Goal: Answer question/provide support: Share knowledge or assist other users

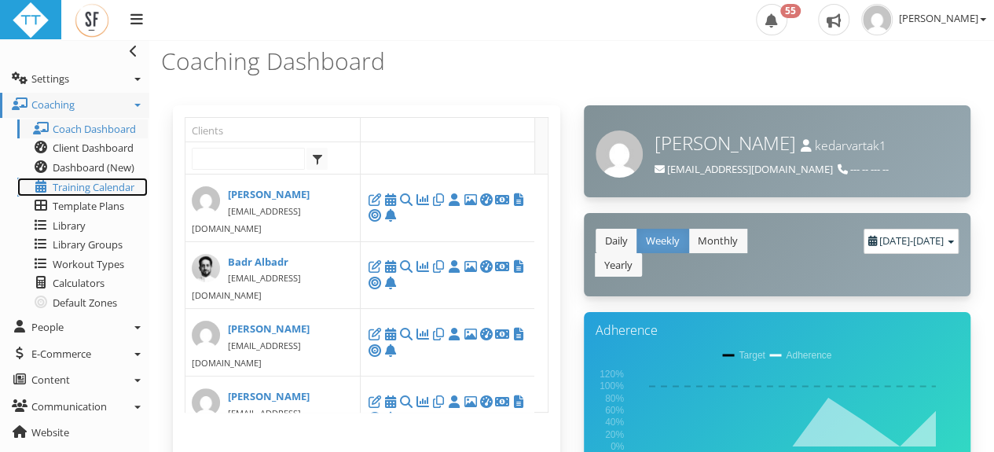
click at [68, 183] on span "Training Calendar" at bounding box center [94, 187] width 82 height 14
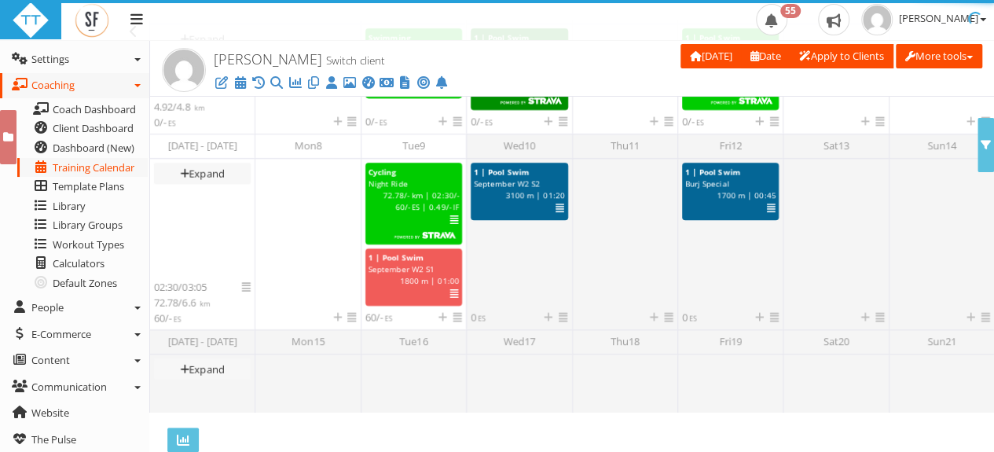
scroll to position [416, 0]
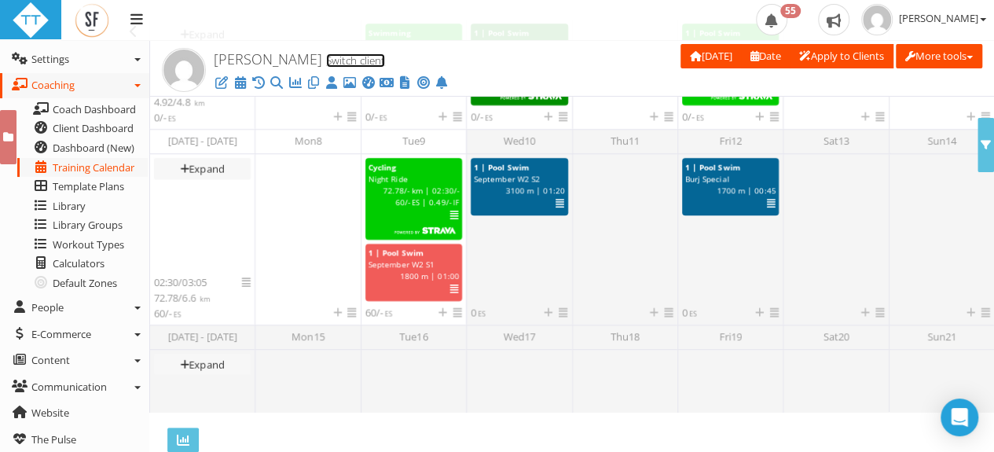
click at [326, 60] on link "Switch client" at bounding box center [355, 60] width 59 height 14
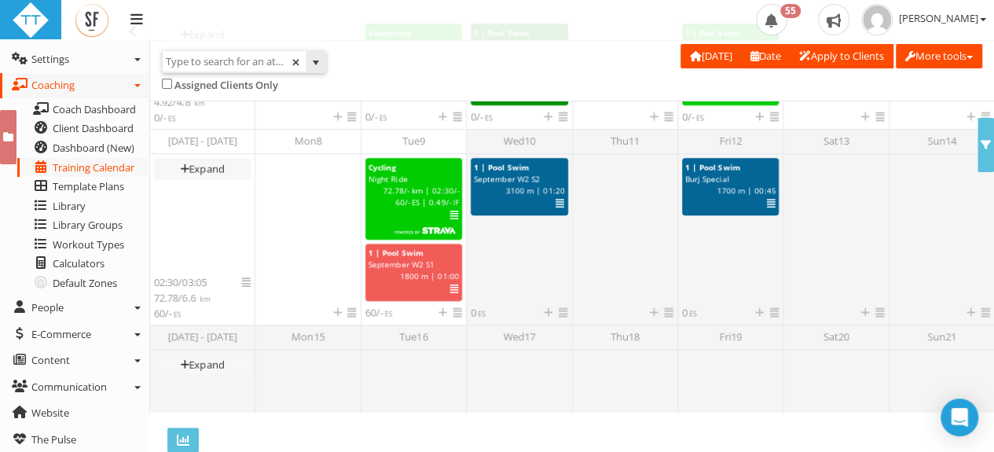
click at [203, 53] on input "text" at bounding box center [234, 61] width 143 height 20
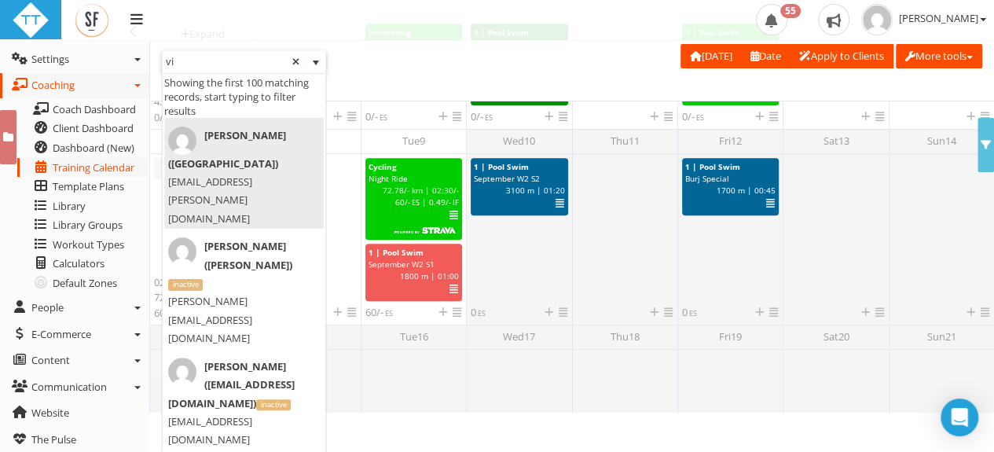
click at [222, 149] on span "[PERSON_NAME] ([GEOGRAPHIC_DATA])" at bounding box center [240, 149] width 145 height 46
type input "[PERSON_NAME] ([GEOGRAPHIC_DATA])"
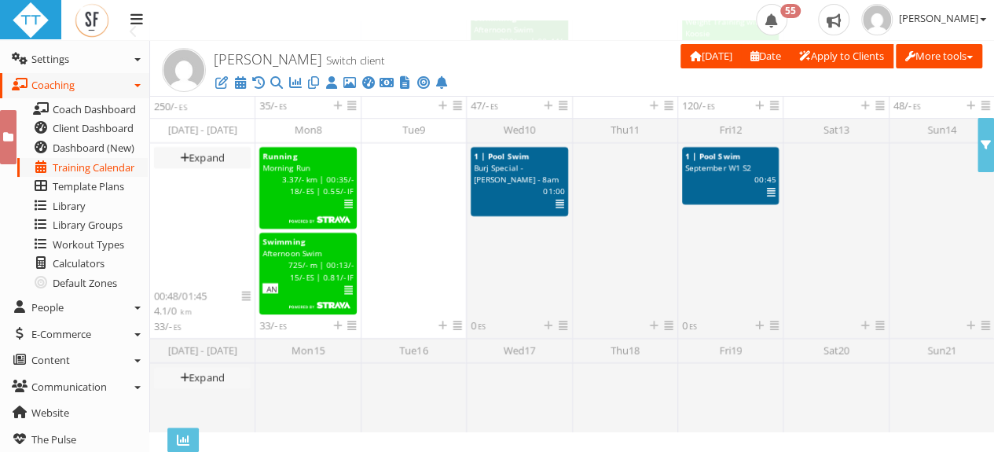
scroll to position [509, 0]
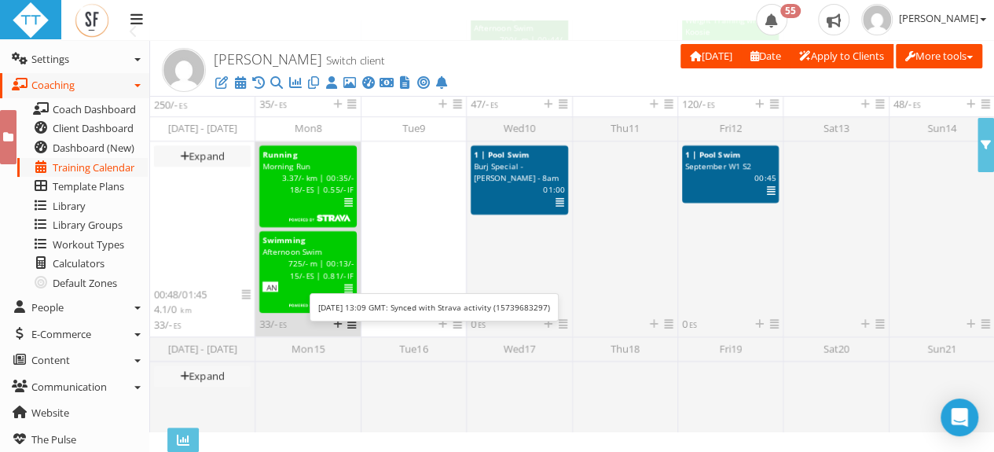
click at [302, 237] on span "Swimming" at bounding box center [283, 239] width 42 height 11
select select "28b4f4be-66e9-44ef-992d-0f63c888cfc3"
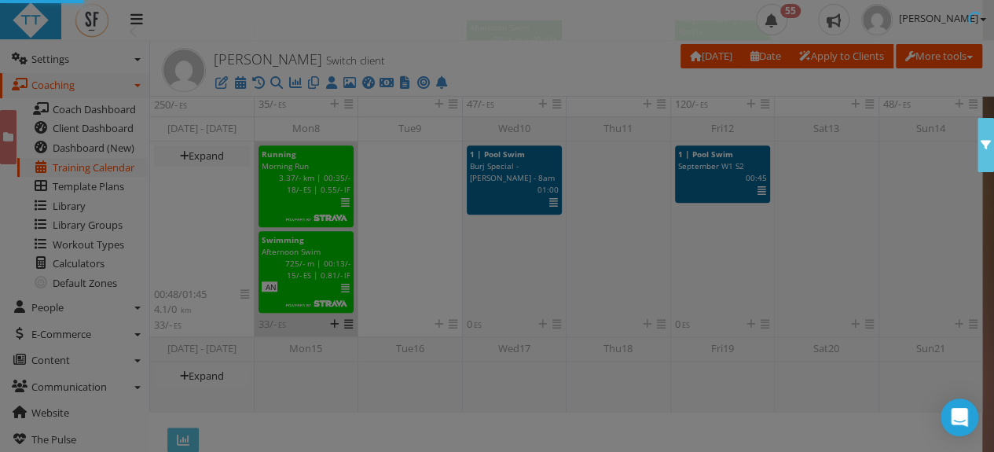
scroll to position [0, 0]
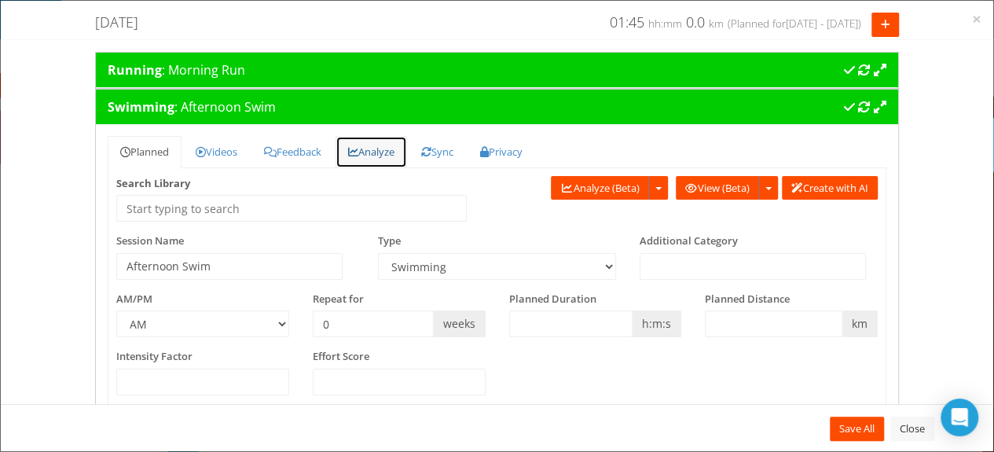
click at [373, 141] on link "Analyze" at bounding box center [370, 152] width 71 height 32
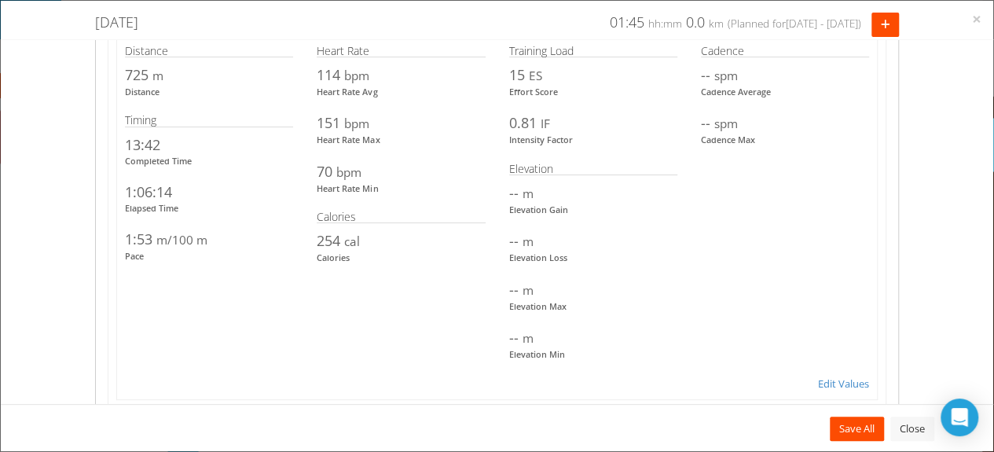
scroll to position [926, 0]
drag, startPoint x: 424, startPoint y: 251, endPoint x: 324, endPoint y: 328, distance: 126.6
click at [324, 328] on div "Distance 0.72 km 0.45 miles 725 m 793 yds Distance 0.725 km 0.45 miles 725 m 79…" at bounding box center [496, 215] width 767 height 351
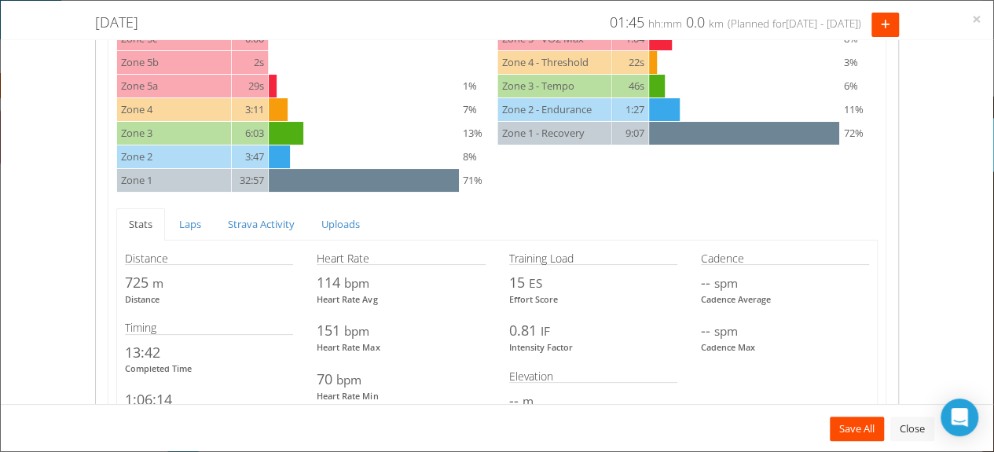
scroll to position [707, 0]
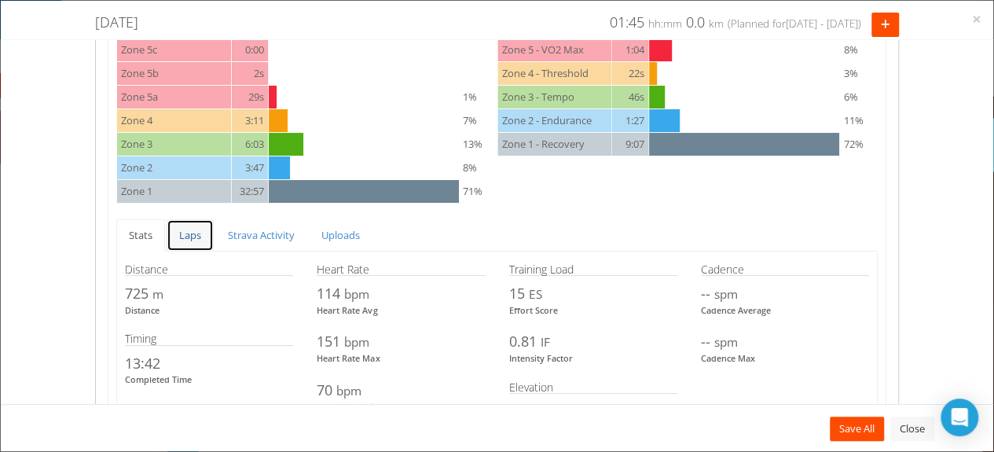
click at [185, 233] on link "Laps" at bounding box center [190, 235] width 47 height 32
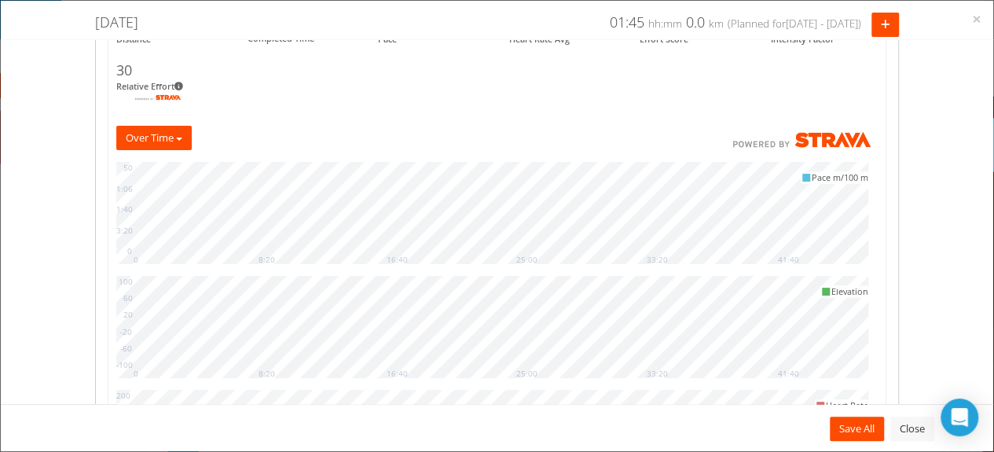
scroll to position [0, 0]
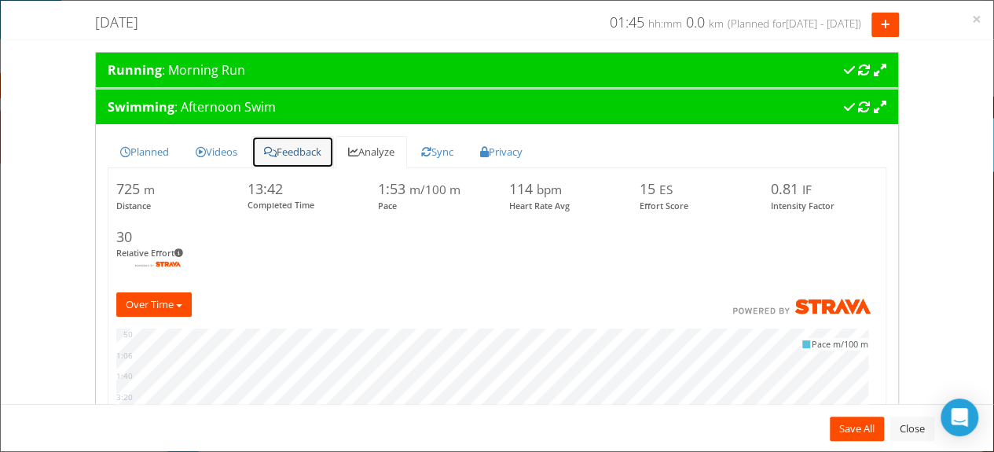
click at [298, 150] on link "Feedback" at bounding box center [292, 152] width 82 height 32
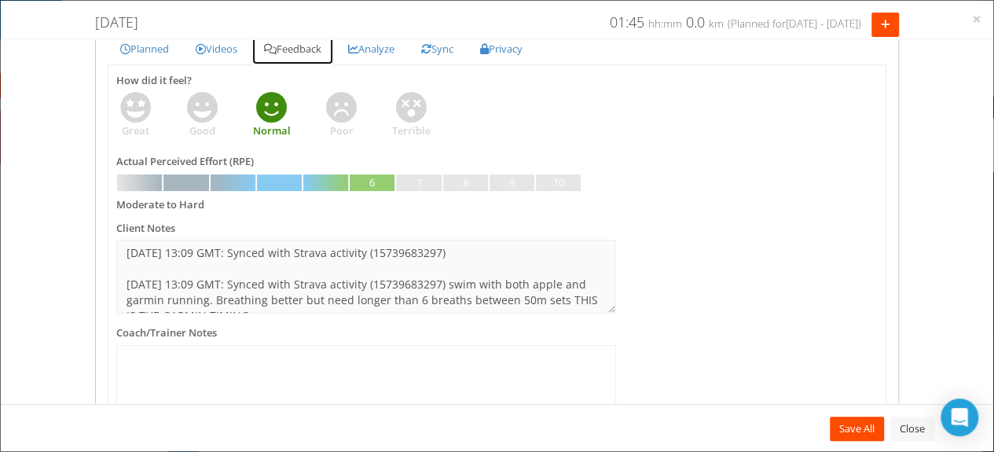
scroll to position [16, 0]
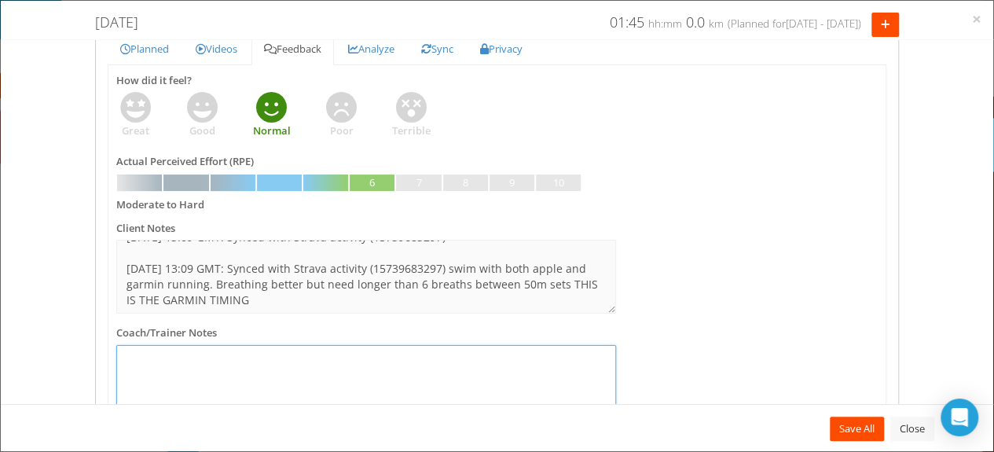
click at [413, 374] on textarea at bounding box center [366, 382] width 500 height 74
click at [174, 359] on textarea "welldoneon anothersession" at bounding box center [366, 382] width 500 height 74
click at [145, 358] on textarea "welldone on anothersession" at bounding box center [366, 382] width 500 height 74
click at [234, 361] on textarea "well done on anothersession" at bounding box center [366, 382] width 500 height 74
click at [306, 360] on textarea "well done on another session" at bounding box center [366, 382] width 500 height 74
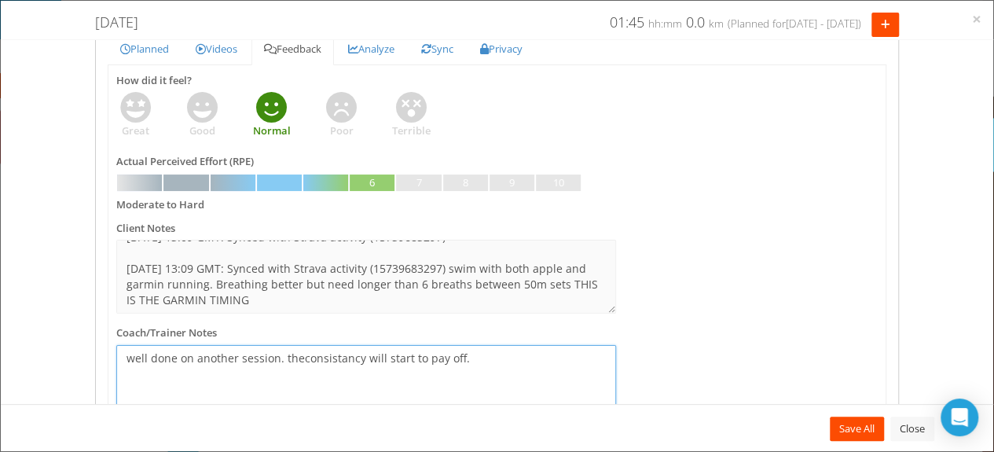
click at [298, 357] on textarea "well done on another session. theconsistancy will start to pay off." at bounding box center [366, 382] width 500 height 74
click at [339, 357] on textarea "well done on another session. the consistancy will start to pay off." at bounding box center [366, 382] width 500 height 74
click at [330, 355] on textarea "well done on another session. the consistancy will start to pay off." at bounding box center [366, 382] width 500 height 74
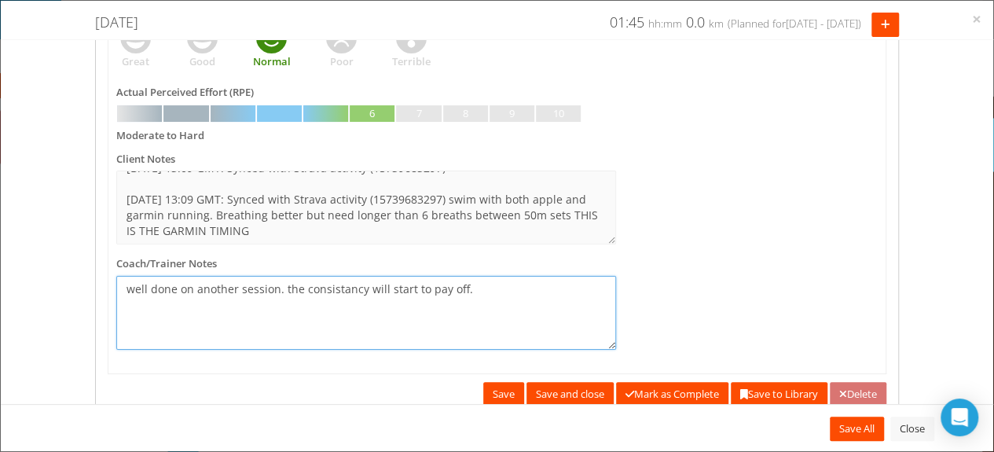
scroll to position [173, 0]
click at [474, 288] on textarea "well done on another session. the consistancy will start to pay off." at bounding box center [366, 312] width 500 height 74
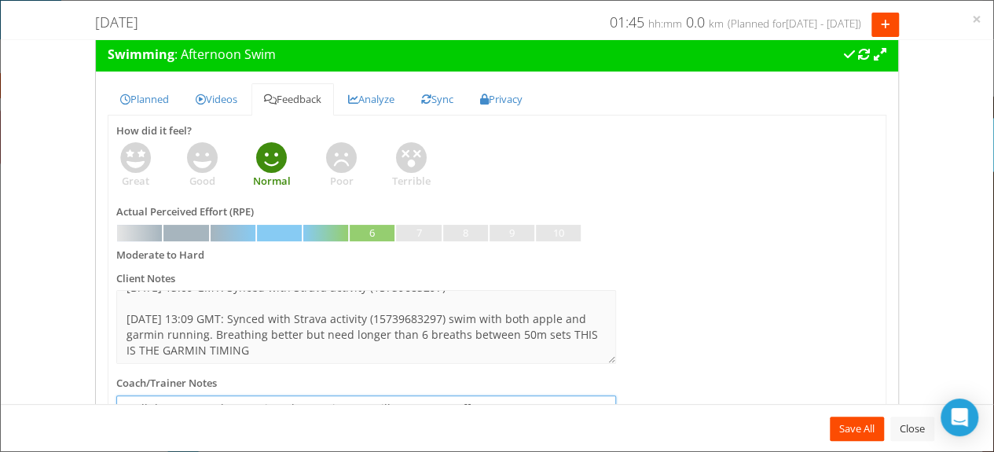
scroll to position [133, 0]
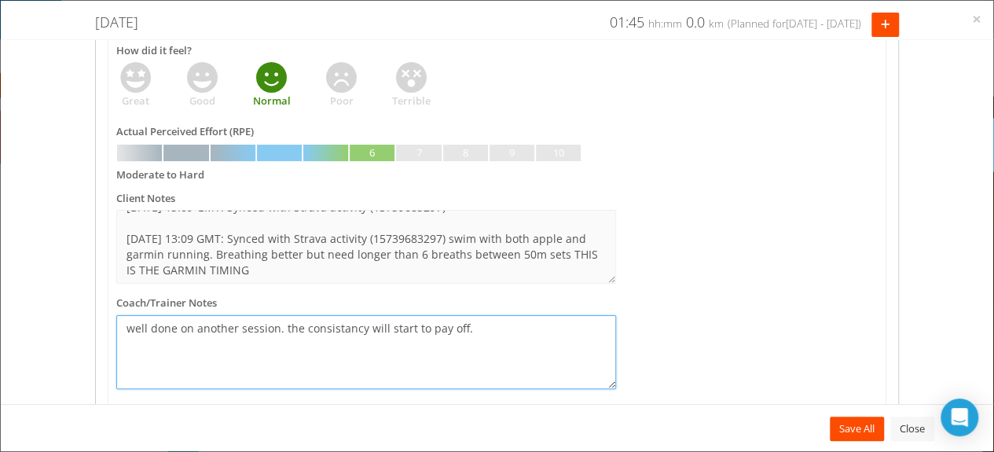
drag, startPoint x: 329, startPoint y: 285, endPoint x: 496, endPoint y: 322, distance: 170.6
click at [496, 322] on textarea "well done on another session. the consistancy will start to pay off." at bounding box center [366, 352] width 500 height 74
click at [183, 354] on textarea "well done on another session. the consistancy will start to pay off. regardingt…" at bounding box center [366, 352] width 500 height 74
click at [193, 360] on textarea "well done on another session. the consistancy will start to pay off. regarding …" at bounding box center [366, 352] width 500 height 74
click at [281, 356] on textarea "well done on another session. the consistancy will start to pay off. regarding …" at bounding box center [366, 352] width 500 height 74
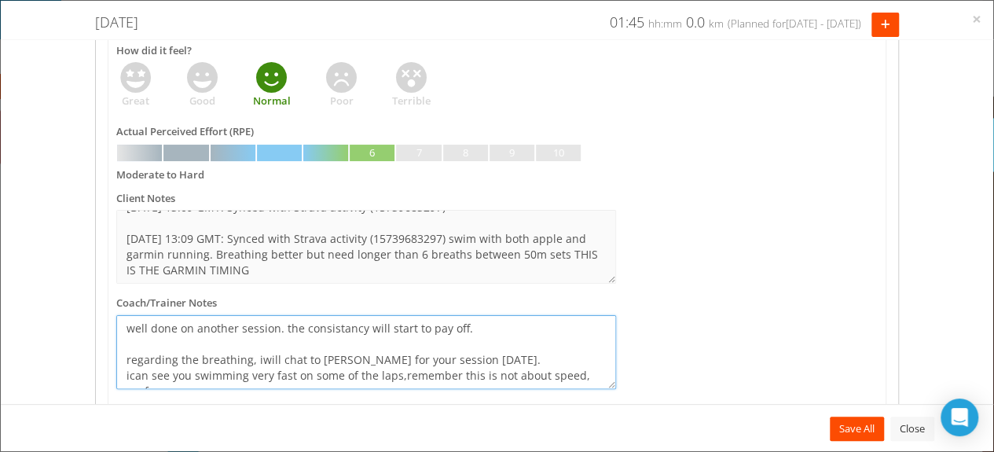
scroll to position [10, 0]
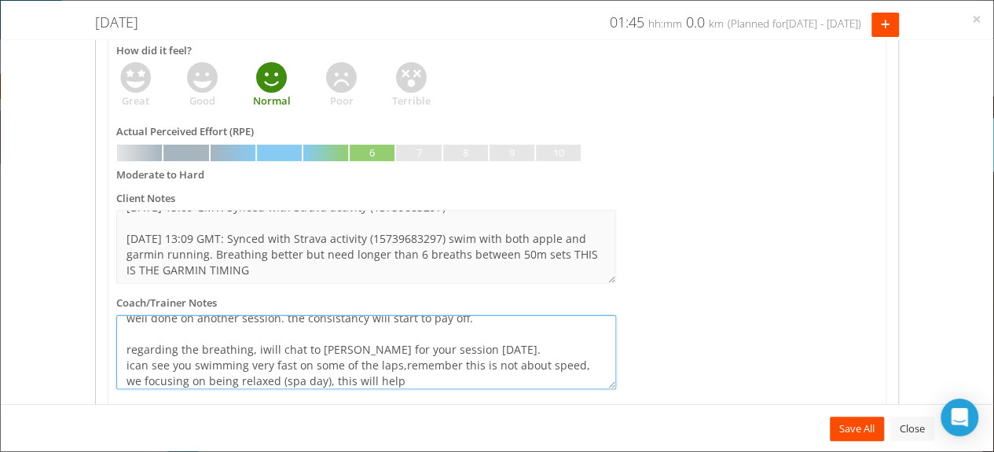
click at [130, 363] on textarea "well done on another session. the consistancy will start to pay off. regarding …" at bounding box center [366, 352] width 500 height 74
click at [262, 346] on textarea "well done on another session. the consistancy will start to pay off. regarding …" at bounding box center [366, 352] width 500 height 74
click at [259, 347] on textarea "well done on another session. the consistancy will start to pay off. regarding …" at bounding box center [366, 352] width 500 height 74
click at [255, 349] on textarea "well done on another session. the consistancy will start to pay off. regarding …" at bounding box center [366, 352] width 500 height 74
click at [320, 348] on textarea "well done on another session. the consistancy will start to pay off. regarding …" at bounding box center [366, 352] width 500 height 74
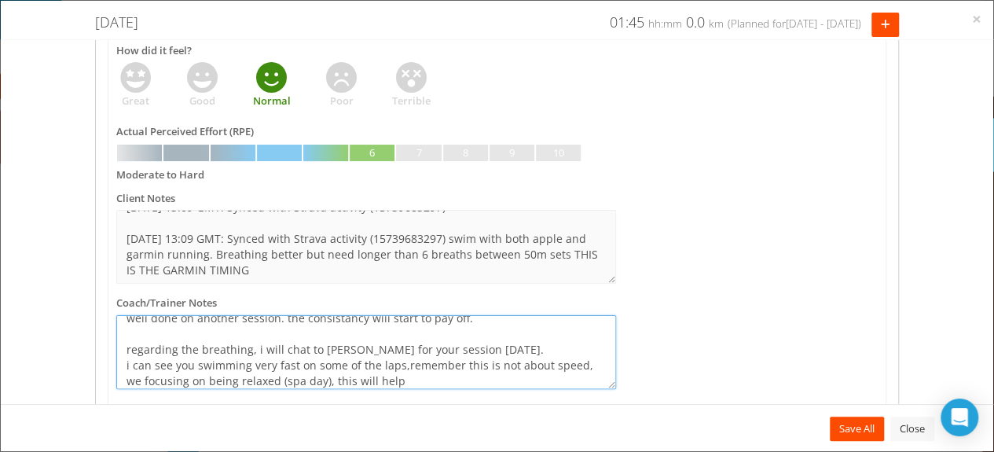
click at [401, 363] on textarea "well done on another session. the consistancy will start to pay off. regarding …" at bounding box center [366, 352] width 500 height 74
click at [397, 362] on textarea "well done on another session. the consistancy will start to pay off. regarding …" at bounding box center [366, 352] width 500 height 74
click at [466, 379] on textarea "well done on another session. the consistancy will start to pay off. regarding …" at bounding box center [366, 352] width 500 height 74
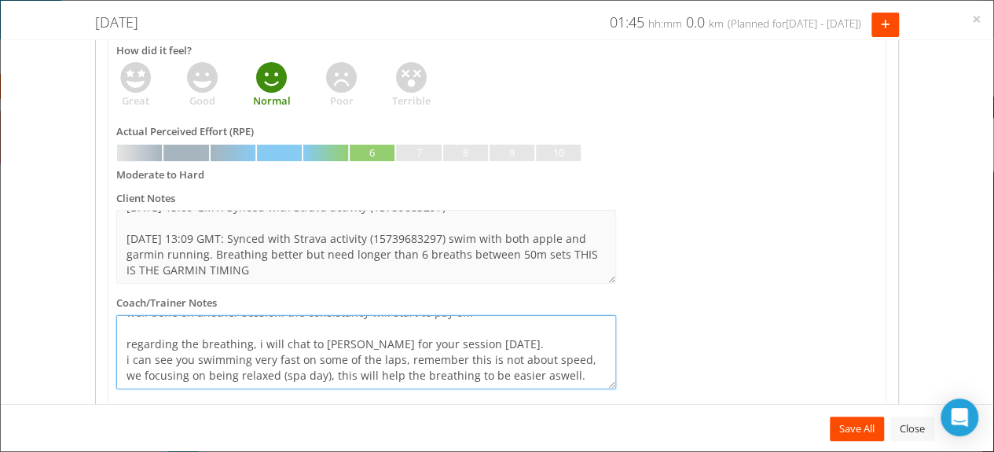
scroll to position [42, 0]
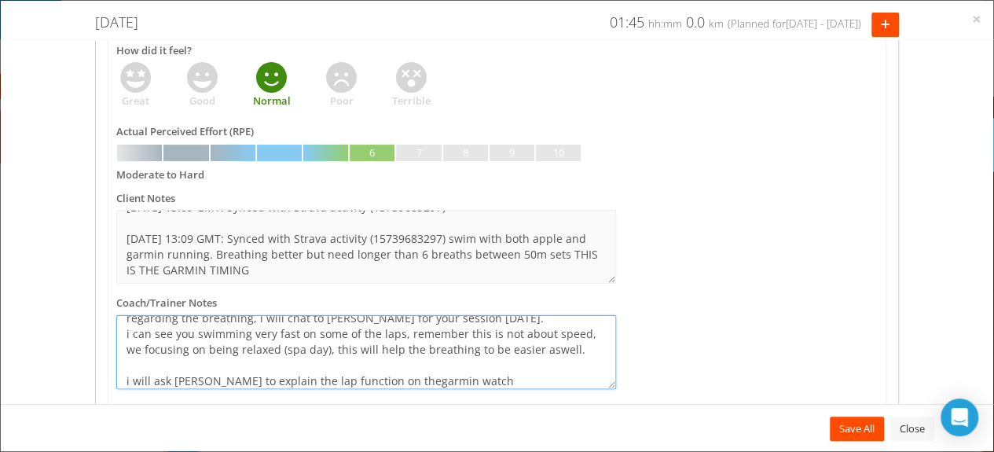
click at [364, 383] on textarea "well done on another session. the consistancy will start to pay off. regarding …" at bounding box center [366, 352] width 500 height 74
click at [471, 372] on textarea "well done on another session. the consistancy will start to pay off. regarding …" at bounding box center [366, 352] width 500 height 74
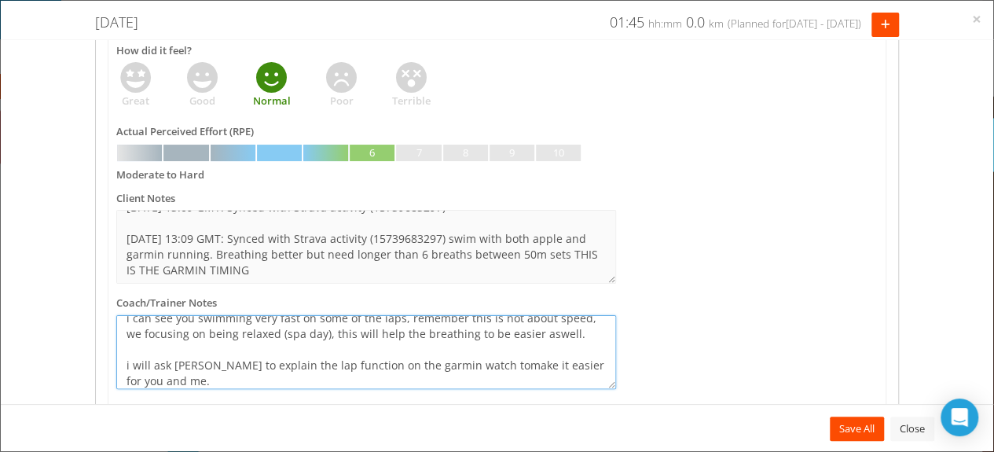
click at [443, 368] on textarea "well done on another session. the consistancy will start to pay off. regarding …" at bounding box center [366, 352] width 500 height 74
click at [454, 363] on textarea "well done on another session. the consistancy will start to pay off. regarding …" at bounding box center [366, 352] width 500 height 74
click at [168, 377] on textarea "well done on another session. the consistancy will start to pay off. regarding …" at bounding box center [366, 352] width 500 height 74
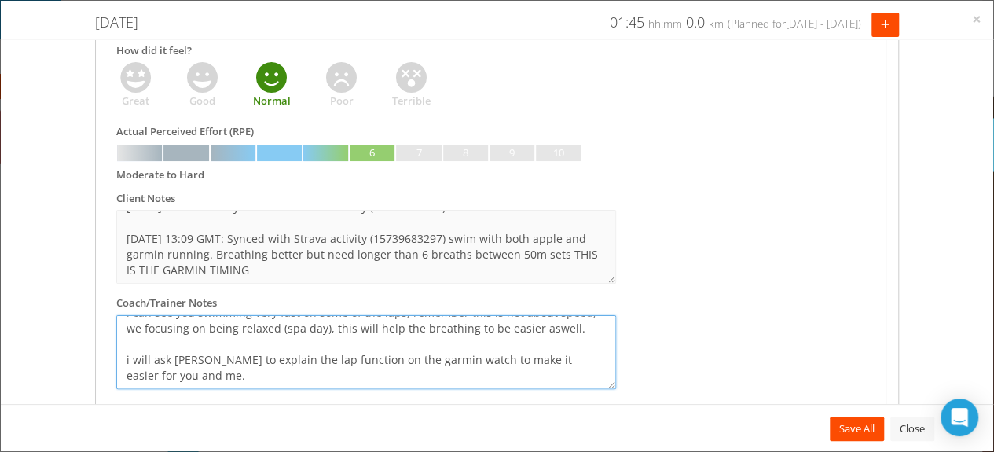
scroll to position [89, 0]
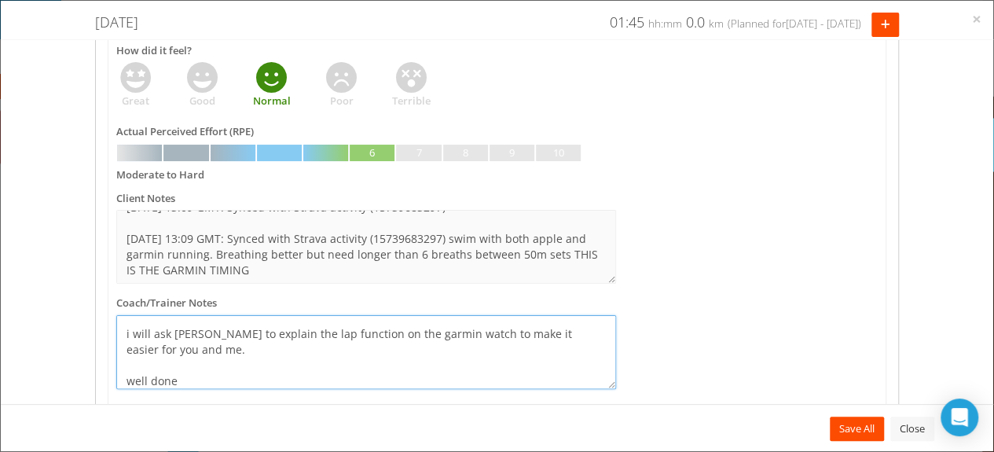
type textarea "well done on another session. the consistancy will start to pay off. regarding …"
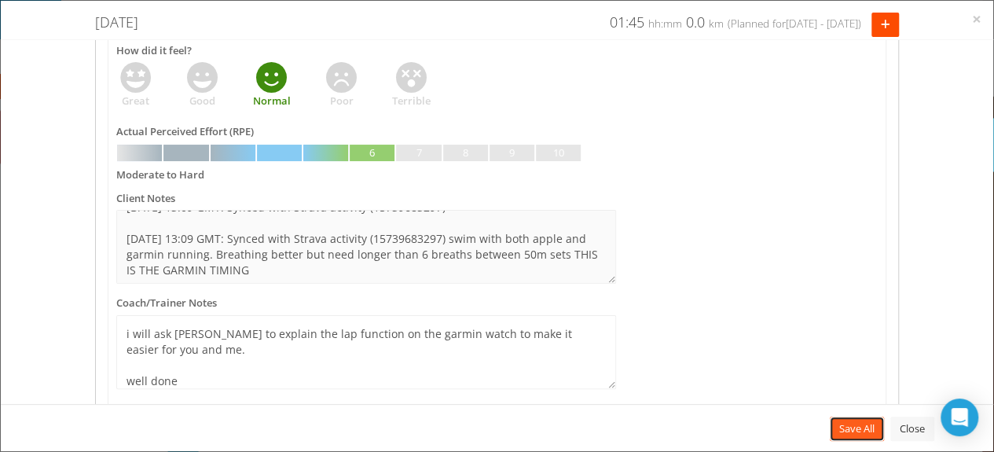
click at [860, 427] on link "Save All" at bounding box center [856, 428] width 54 height 24
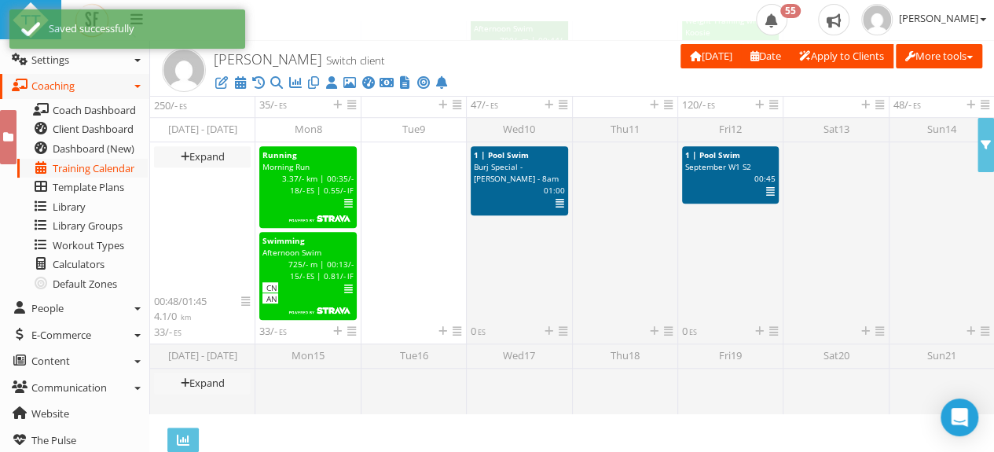
scroll to position [9, 0]
